Goal: Information Seeking & Learning: Learn about a topic

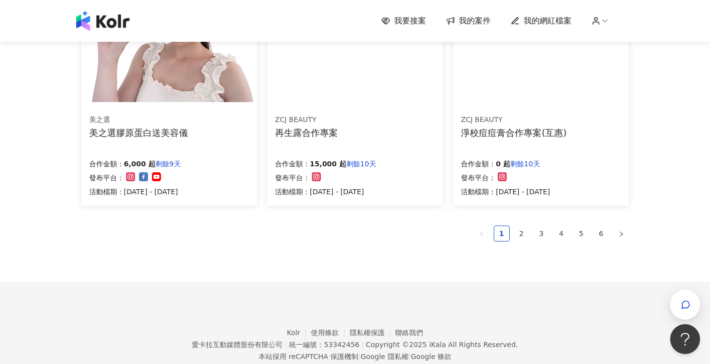
scroll to position [703, 0]
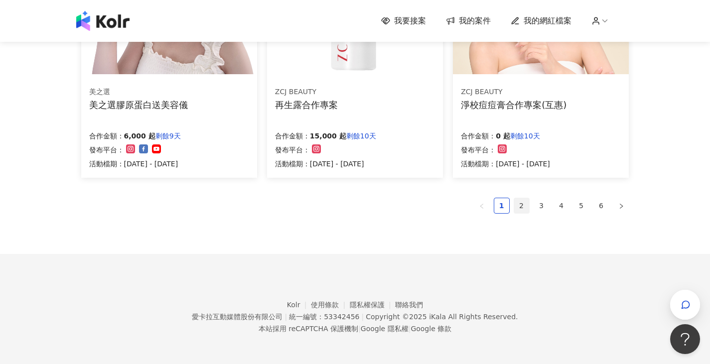
click at [520, 210] on link "2" at bounding box center [521, 205] width 15 height 15
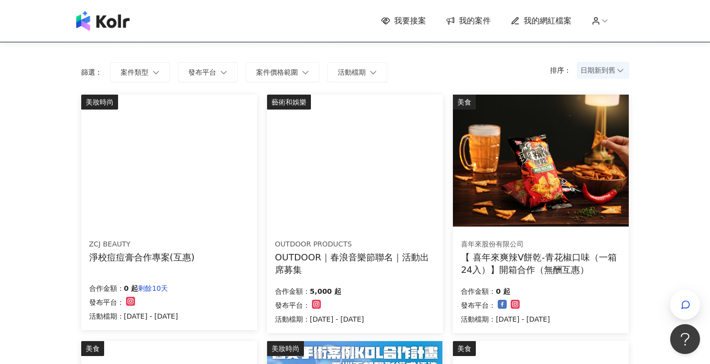
scroll to position [705, 0]
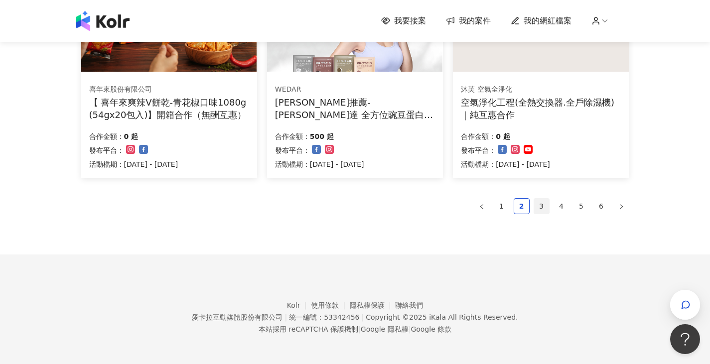
click at [539, 212] on link "3" at bounding box center [541, 206] width 15 height 15
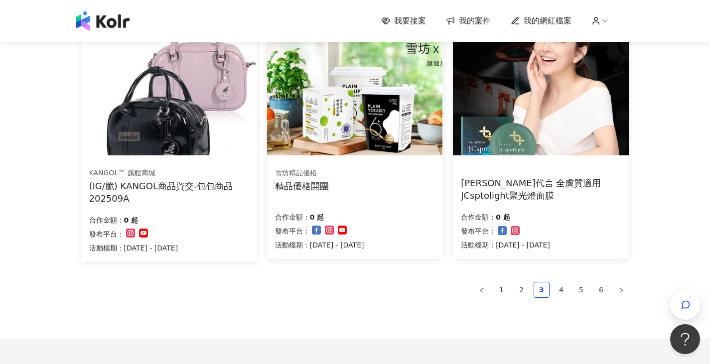
scroll to position [679, 0]
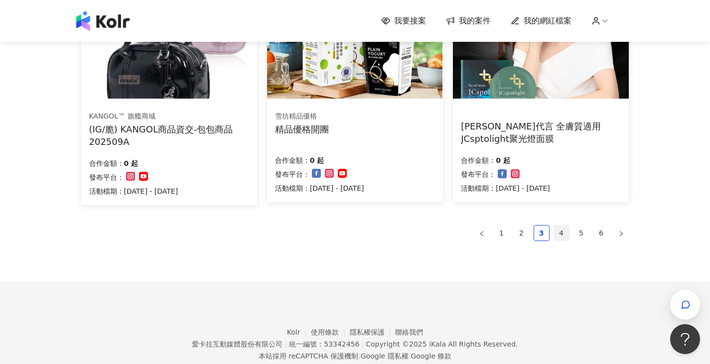
click at [560, 236] on link "4" at bounding box center [561, 233] width 15 height 15
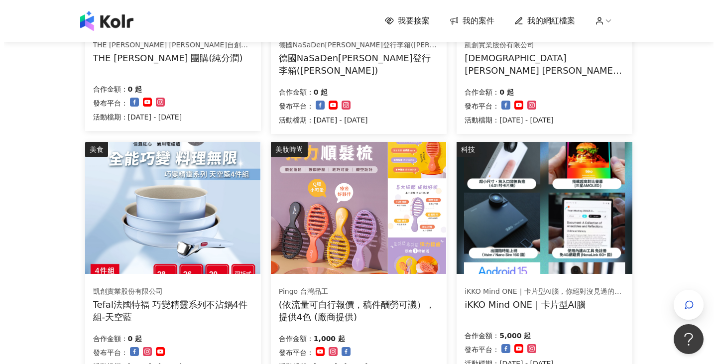
scroll to position [552, 0]
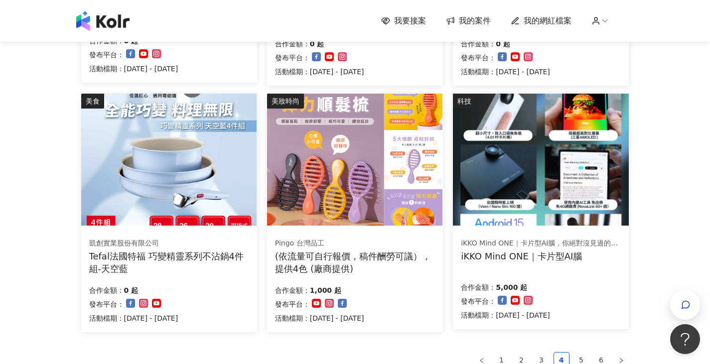
click at [188, 185] on img at bounding box center [168, 160] width 175 height 132
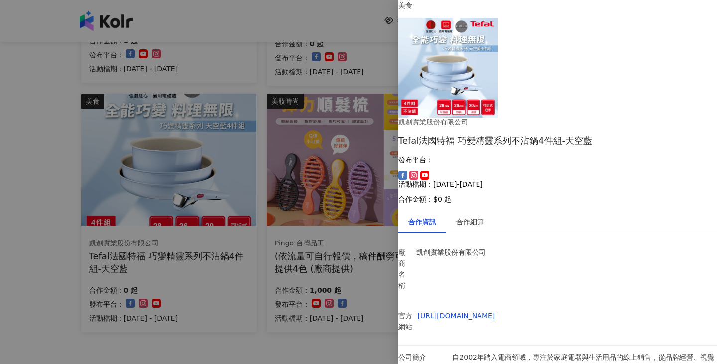
scroll to position [26, 0]
click at [476, 216] on div "合作細節" at bounding box center [470, 221] width 28 height 11
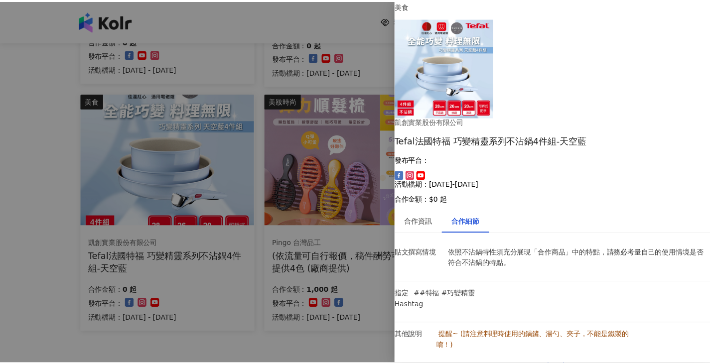
scroll to position [0, 0]
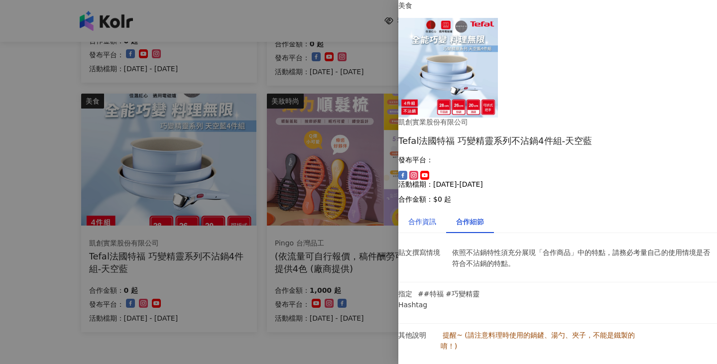
click at [426, 216] on div "合作資訊" at bounding box center [423, 221] width 28 height 11
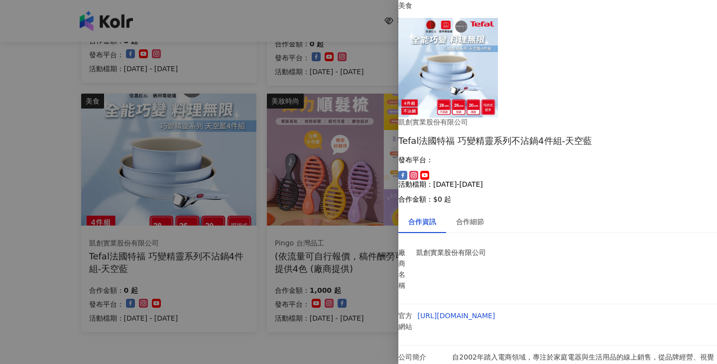
click at [244, 351] on div at bounding box center [358, 182] width 717 height 364
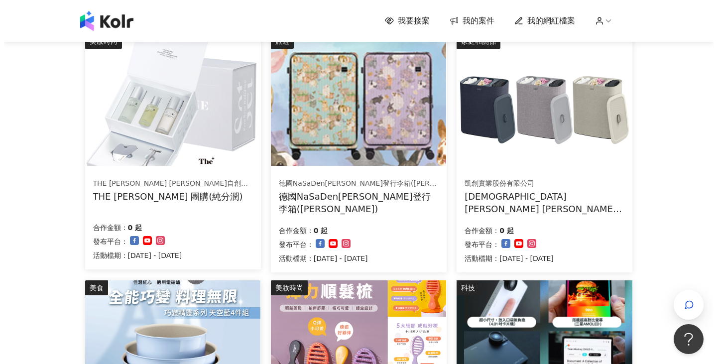
scroll to position [332, 0]
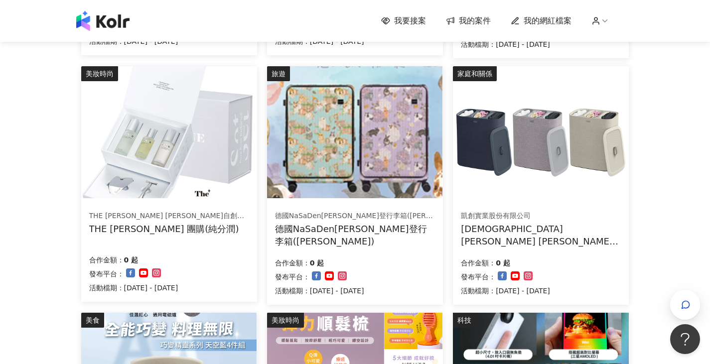
click at [400, 172] on img at bounding box center [354, 132] width 175 height 132
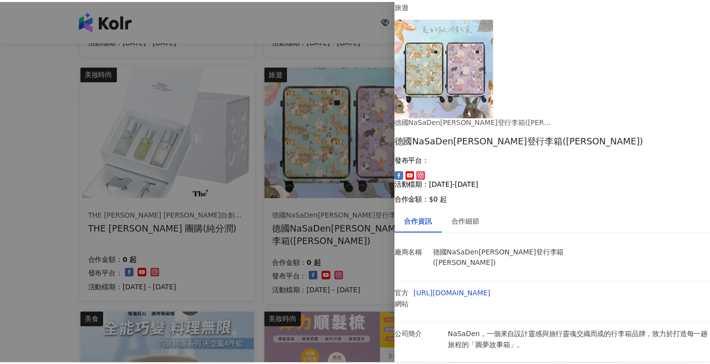
scroll to position [0, 0]
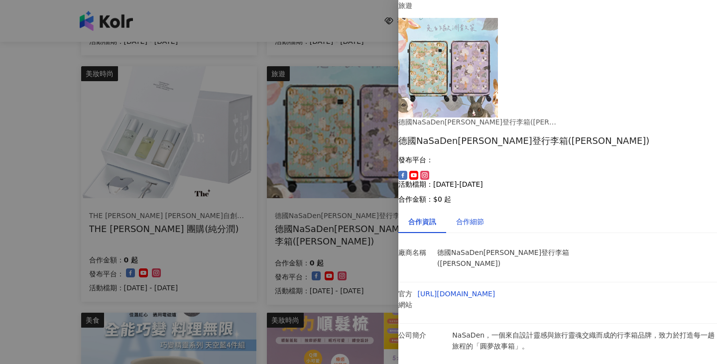
click at [468, 216] on div "合作細節" at bounding box center [470, 221] width 28 height 11
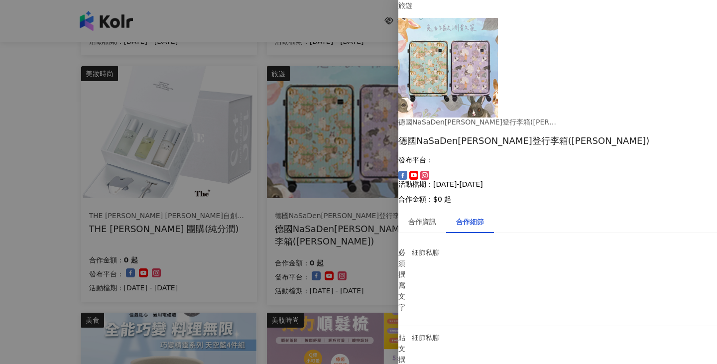
click at [23, 160] on div at bounding box center [358, 182] width 717 height 364
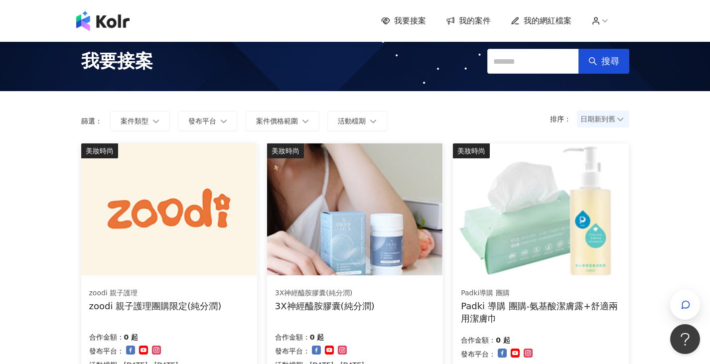
scroll to position [705, 0]
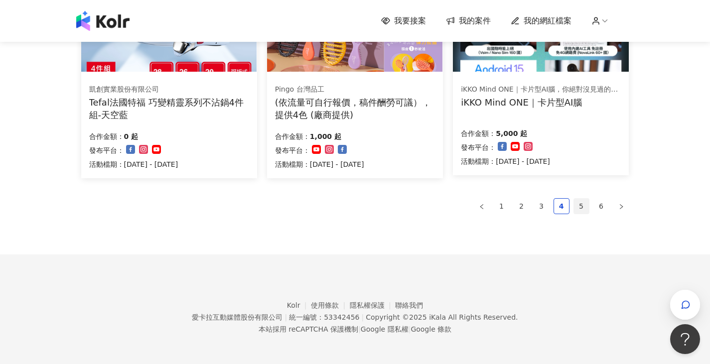
click at [579, 202] on link "5" at bounding box center [581, 206] width 15 height 15
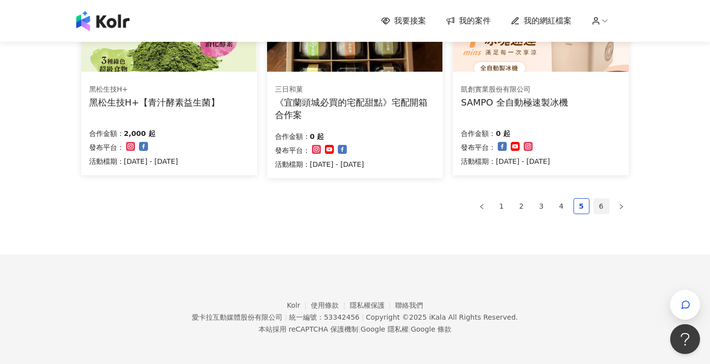
click at [600, 203] on link "6" at bounding box center [601, 206] width 15 height 15
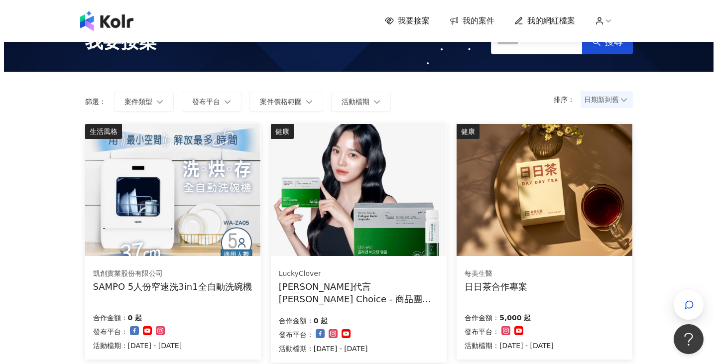
scroll to position [144, 0]
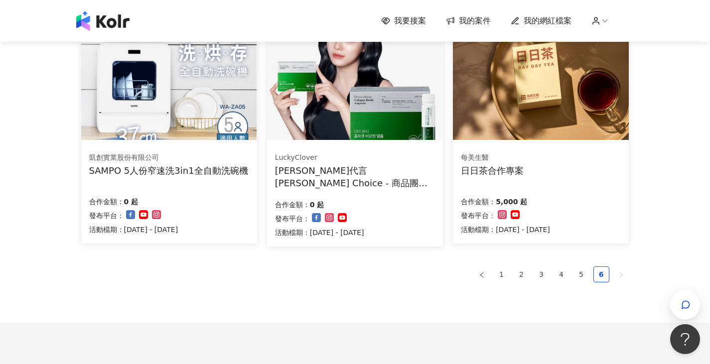
click at [587, 102] on img at bounding box center [540, 74] width 175 height 132
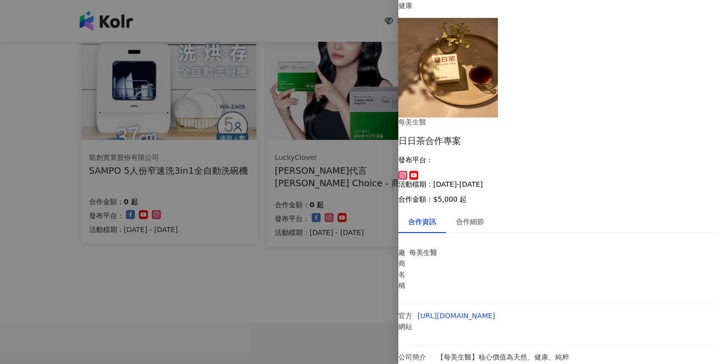
scroll to position [8, 0]
click at [315, 286] on div at bounding box center [358, 182] width 717 height 364
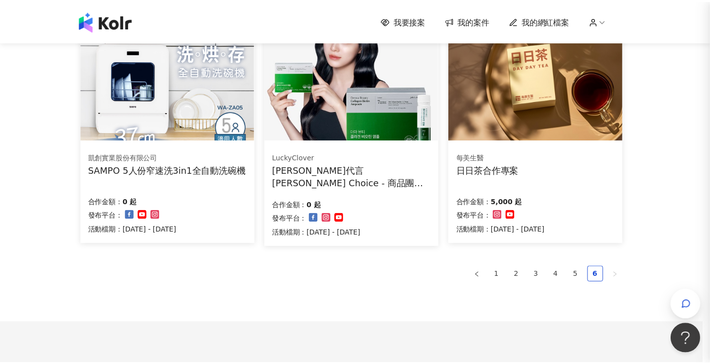
scroll to position [0, 0]
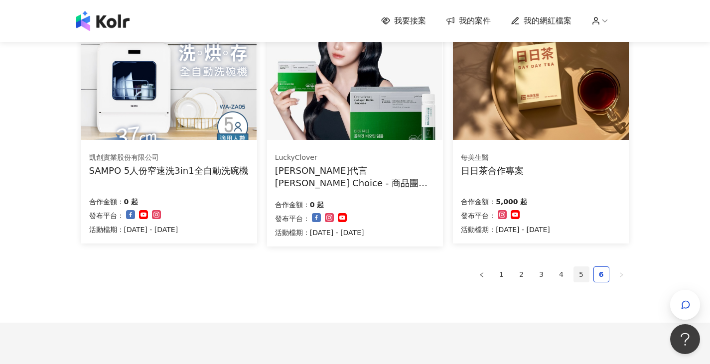
click at [576, 268] on link "5" at bounding box center [581, 274] width 15 height 15
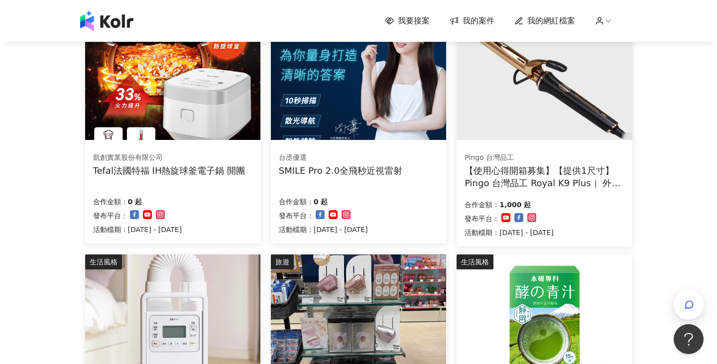
scroll to position [116, 0]
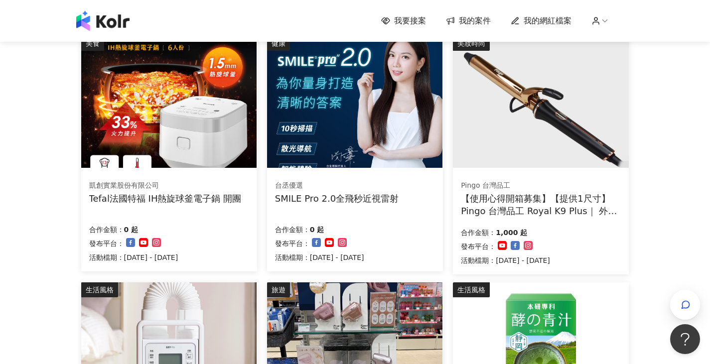
click at [197, 141] on img at bounding box center [168, 102] width 175 height 132
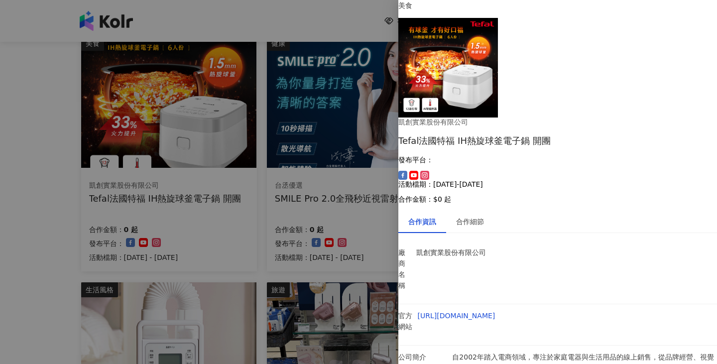
scroll to position [16, 0]
click at [484, 216] on div "合作細節" at bounding box center [470, 221] width 28 height 11
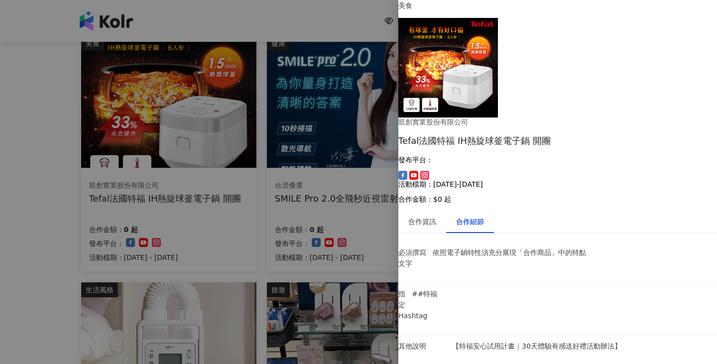
scroll to position [204, 0]
